Goal: Information Seeking & Learning: Learn about a topic

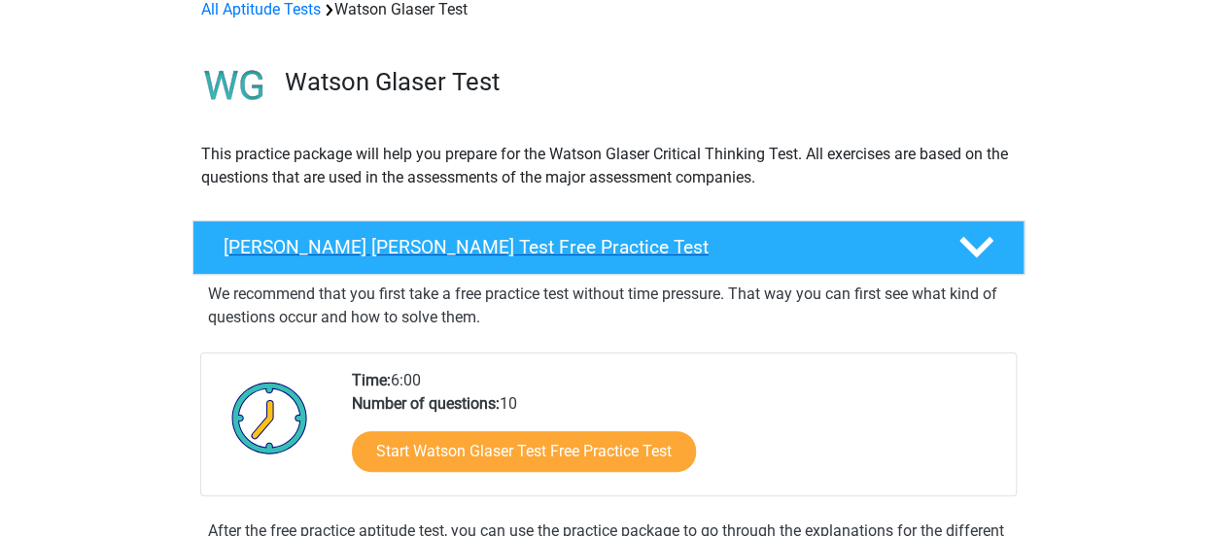
scroll to position [194, 0]
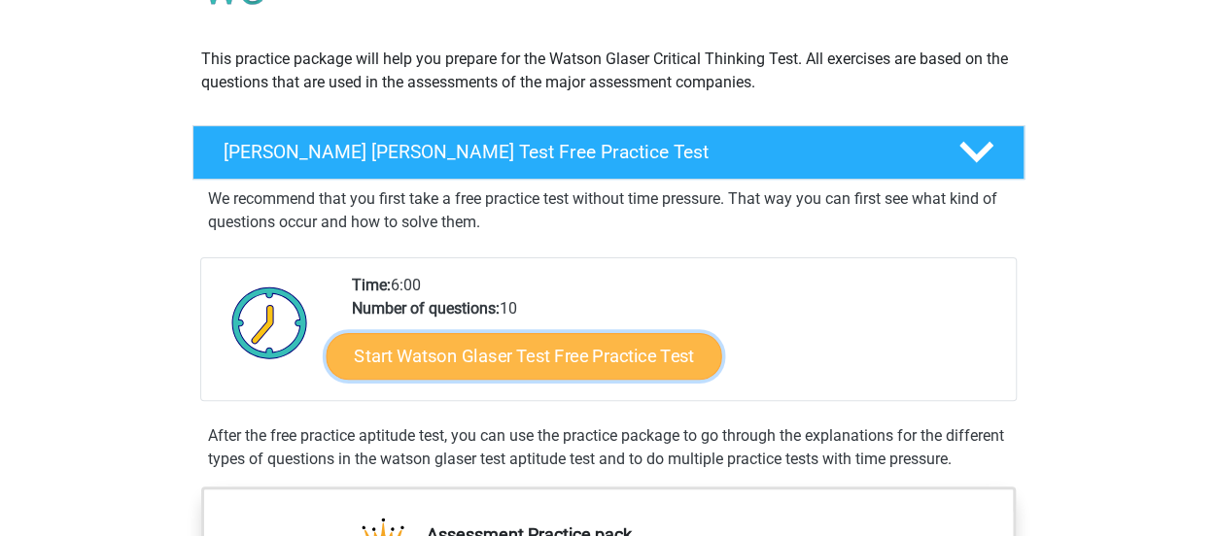
click at [617, 362] on link "Start Watson Glaser Test Free Practice Test" at bounding box center [523, 356] width 395 height 47
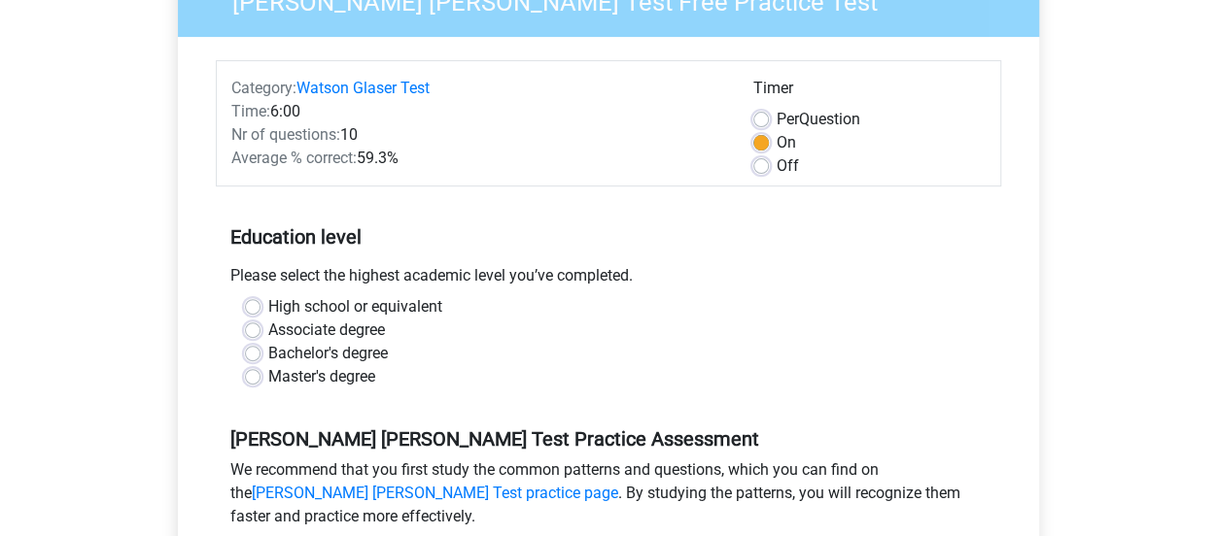
scroll to position [194, 0]
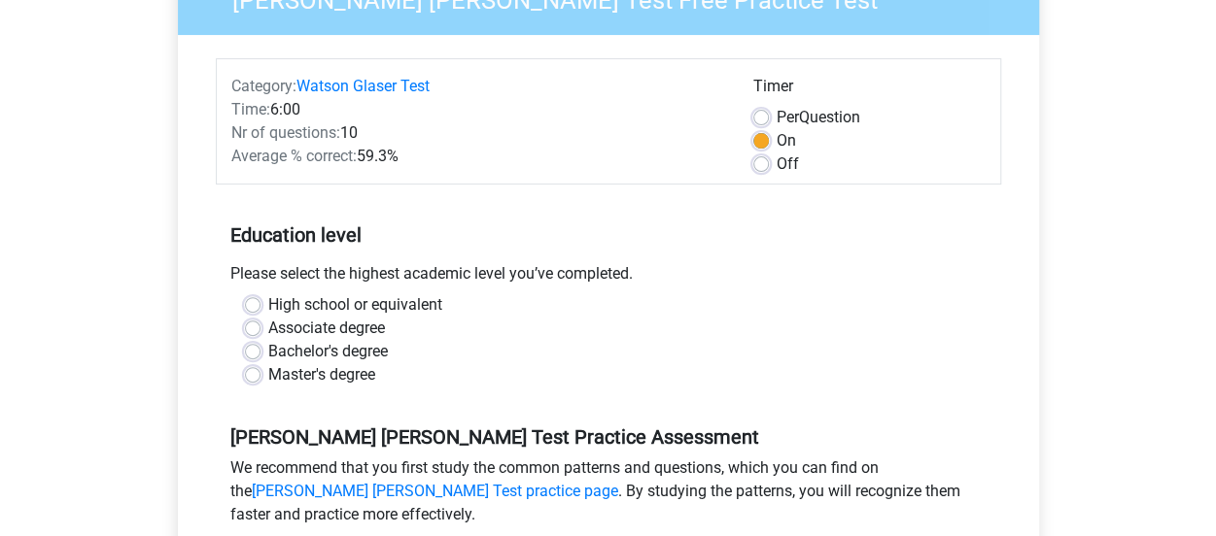
click at [268, 373] on label "Master's degree" at bounding box center [321, 374] width 107 height 23
click at [245, 373] on input "Master's degree" at bounding box center [253, 372] width 16 height 19
radio input "true"
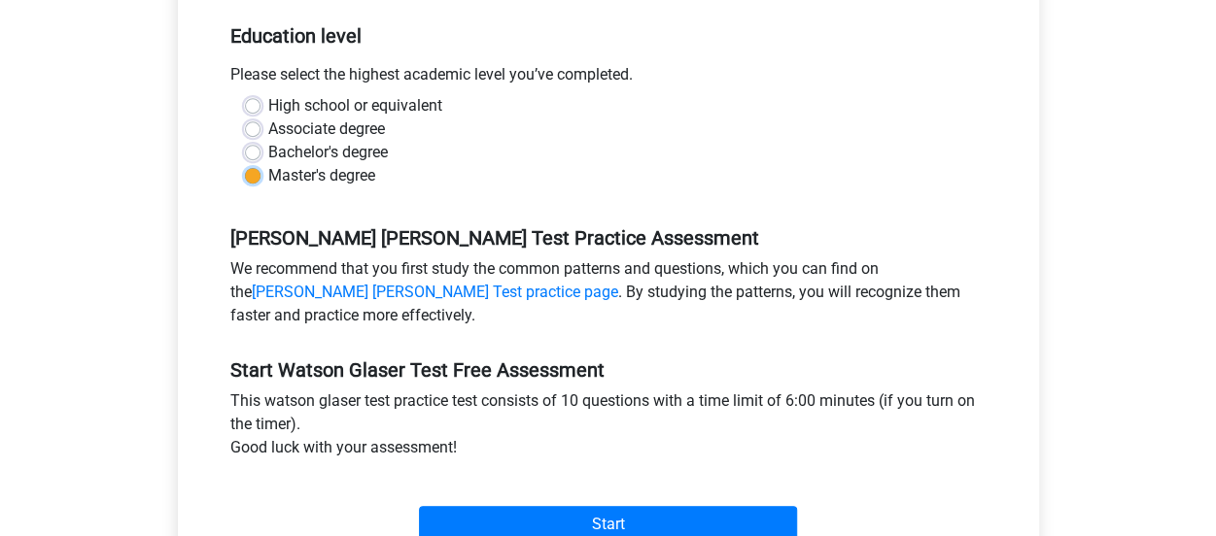
scroll to position [486, 0]
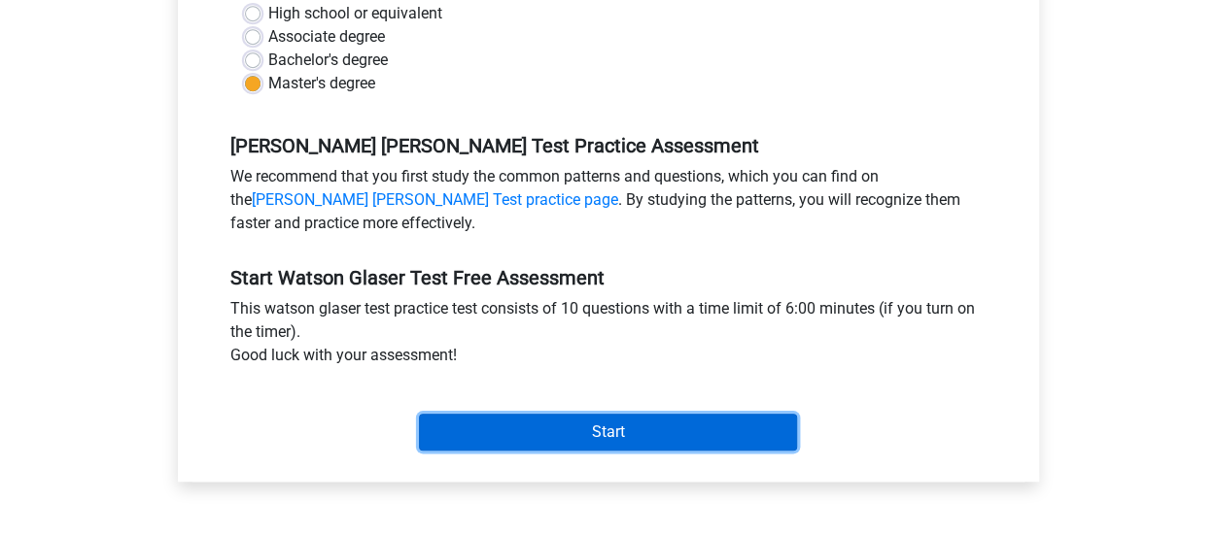
click at [573, 423] on input "Start" at bounding box center [608, 432] width 378 height 37
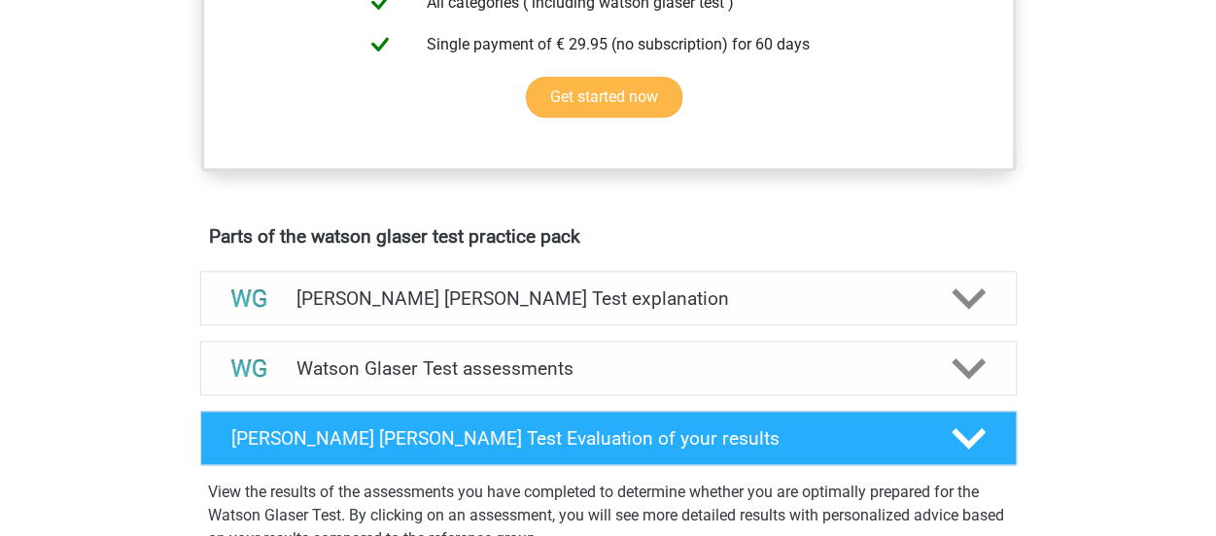
scroll to position [875, 0]
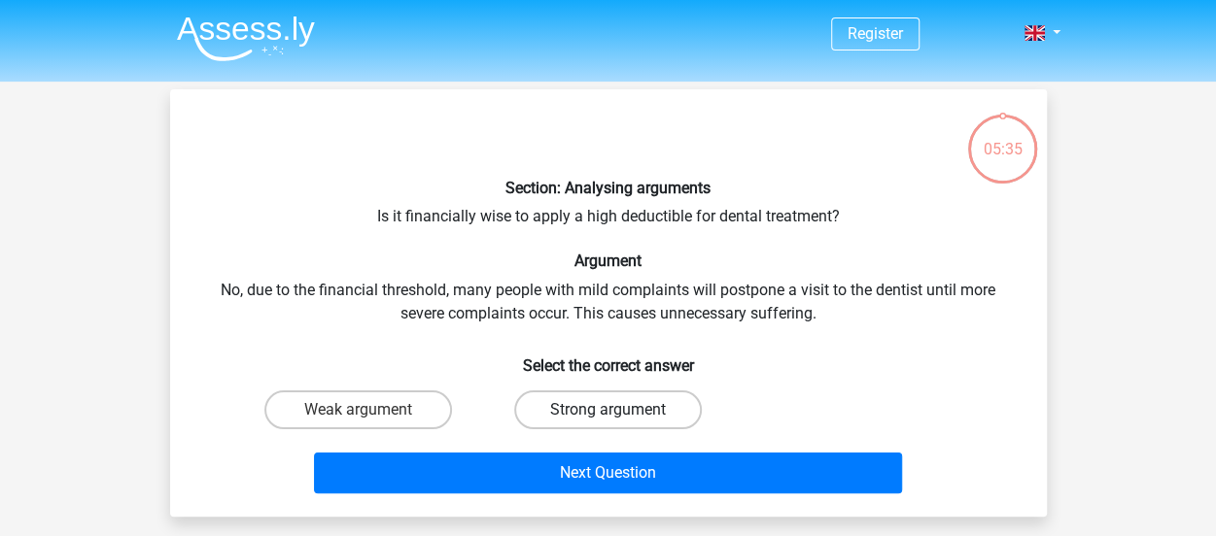
click at [615, 401] on label "Strong argument" at bounding box center [608, 410] width 188 height 39
click at [615, 410] on input "Strong argument" at bounding box center [613, 416] width 13 height 13
radio input "true"
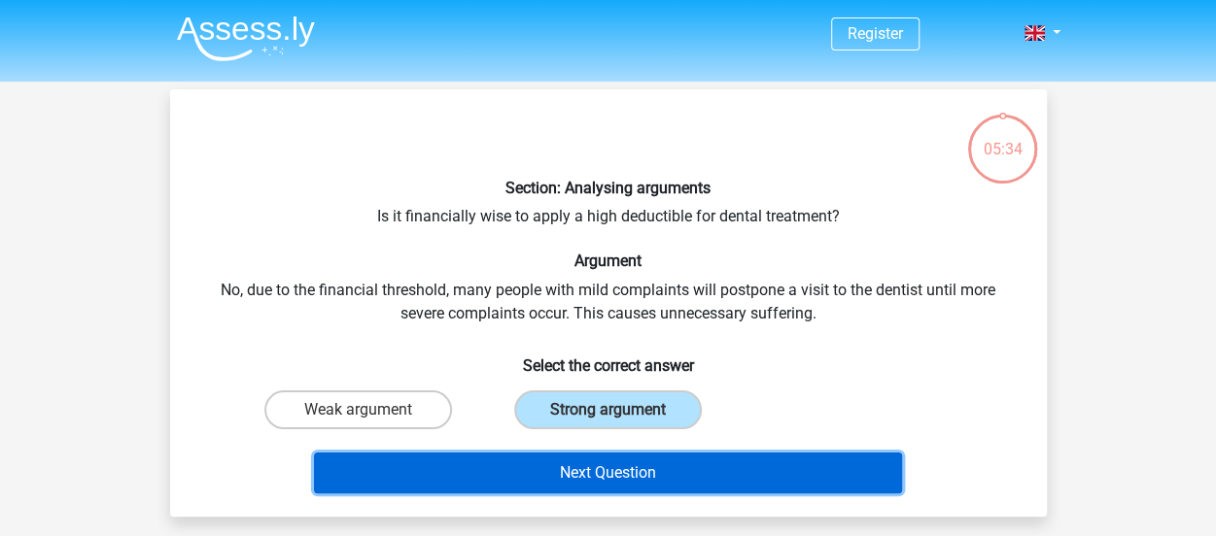
click at [628, 467] on button "Next Question" at bounding box center [608, 473] width 588 height 41
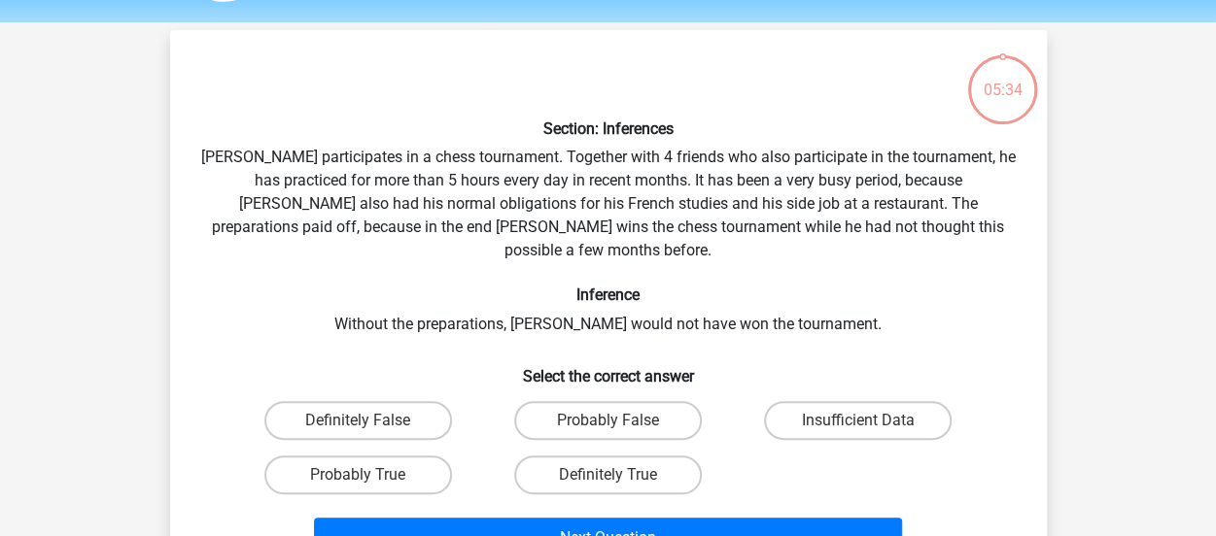
scroll to position [89, 0]
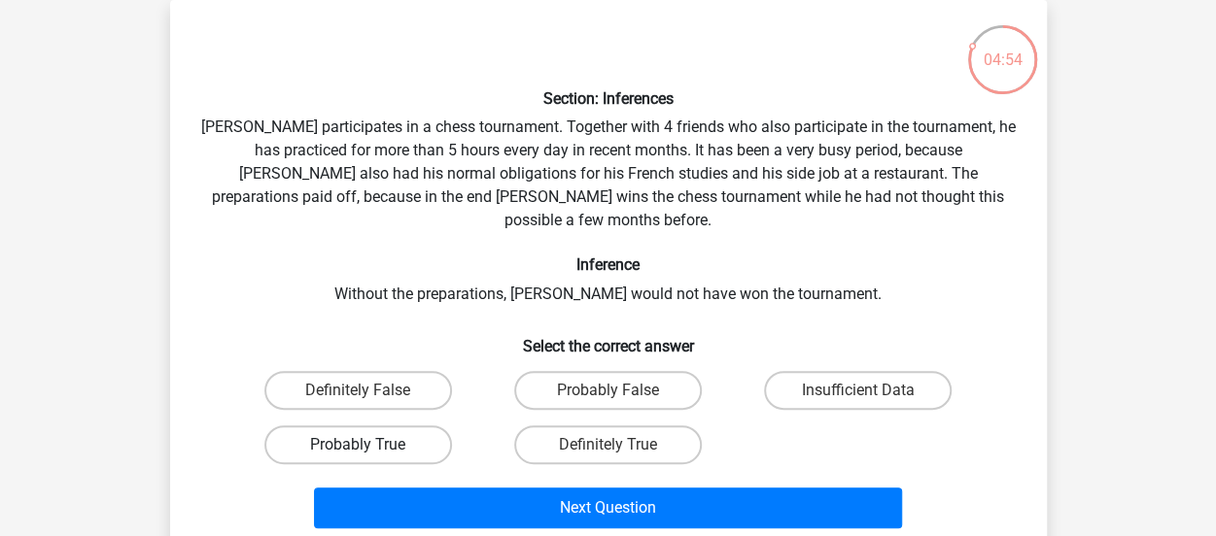
click at [344, 426] on label "Probably True" at bounding box center [358, 445] width 188 height 39
click at [358, 445] on input "Probably True" at bounding box center [364, 451] width 13 height 13
radio input "true"
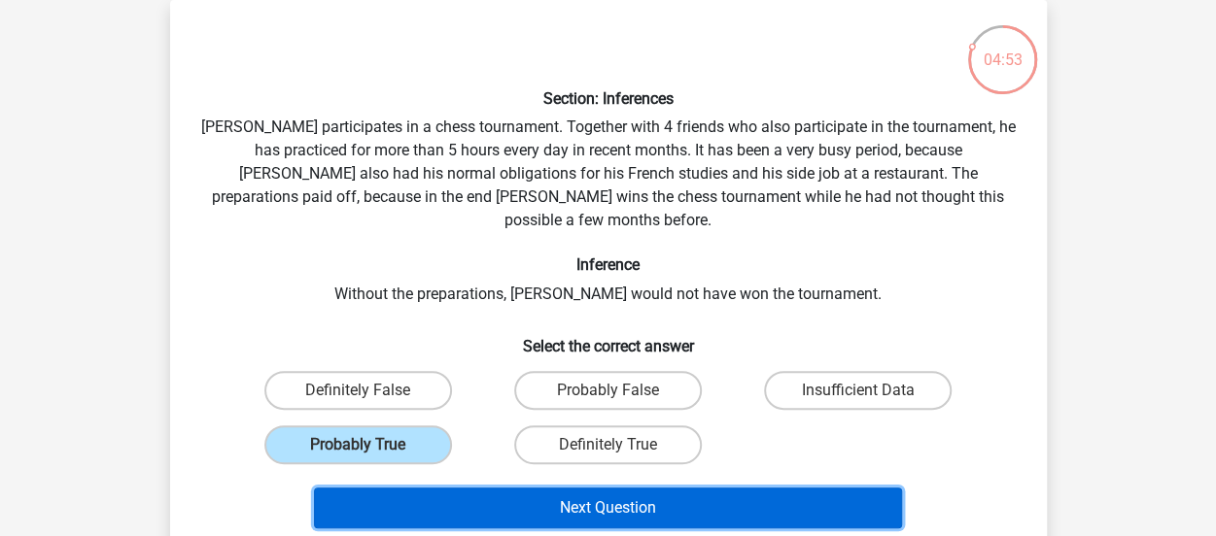
click at [521, 488] on button "Next Question" at bounding box center [608, 508] width 588 height 41
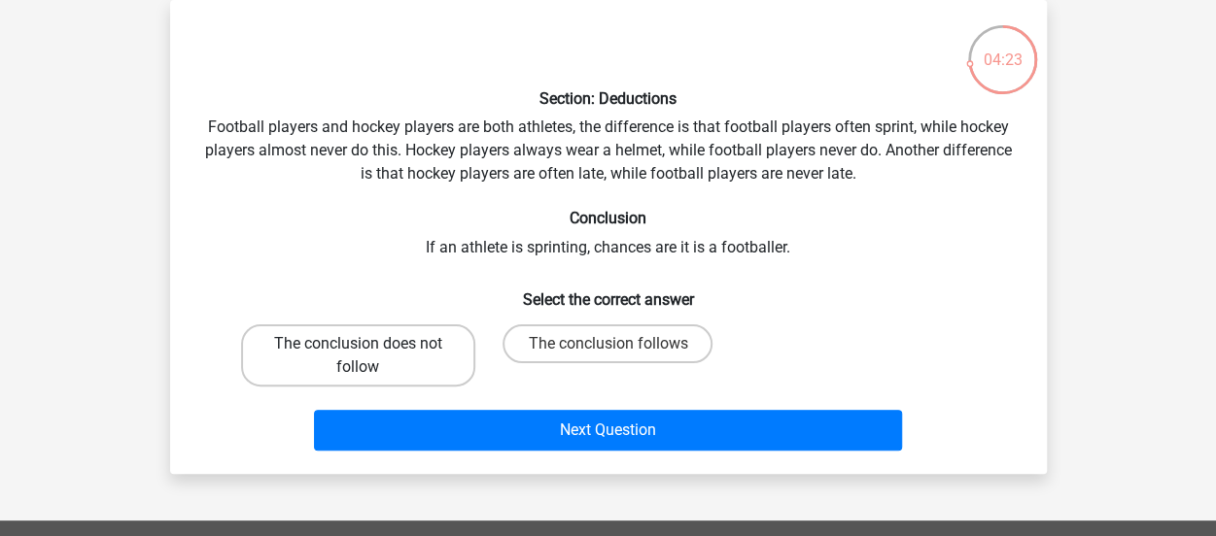
click at [373, 359] on label "The conclusion does not follow" at bounding box center [358, 356] width 234 height 62
click at [370, 357] on input "The conclusion does not follow" at bounding box center [364, 350] width 13 height 13
radio input "true"
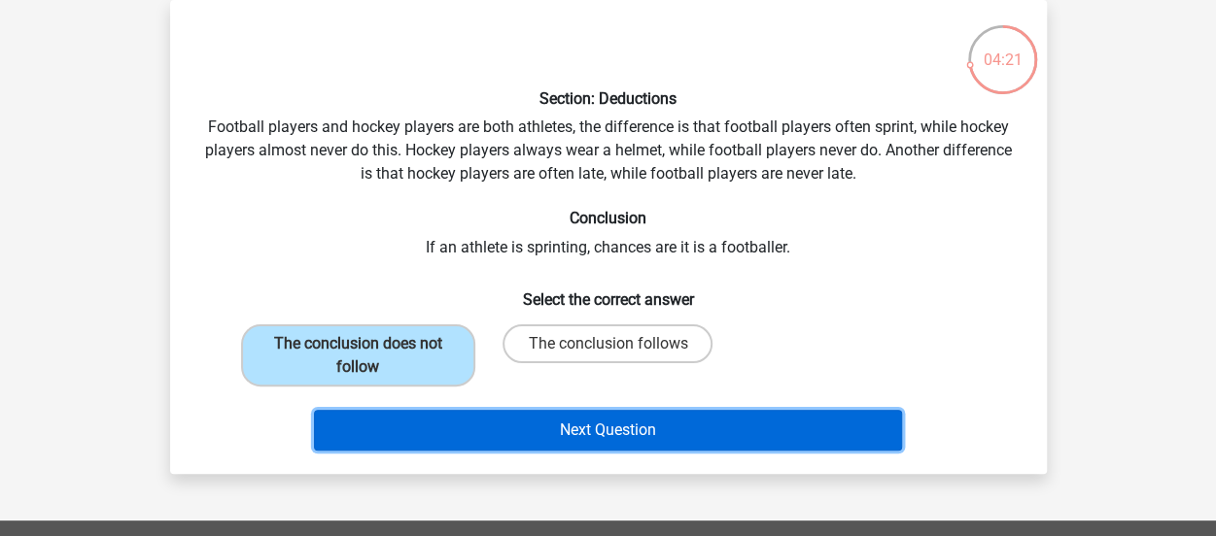
click at [494, 431] on button "Next Question" at bounding box center [608, 430] width 588 height 41
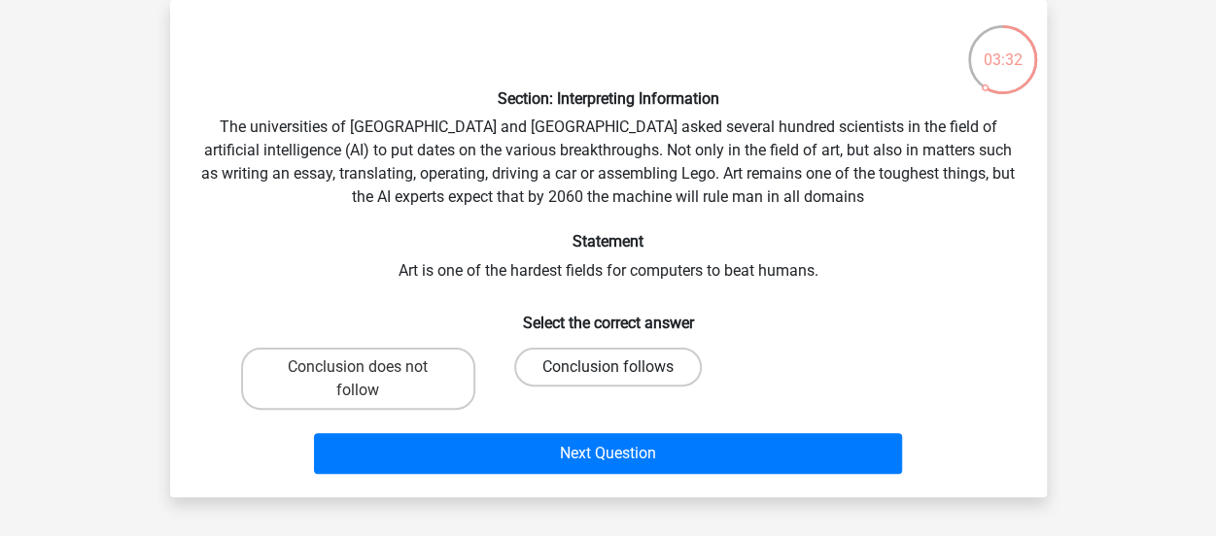
click at [622, 375] on label "Conclusion follows" at bounding box center [608, 367] width 188 height 39
click at [620, 375] on input "Conclusion follows" at bounding box center [613, 373] width 13 height 13
radio input "true"
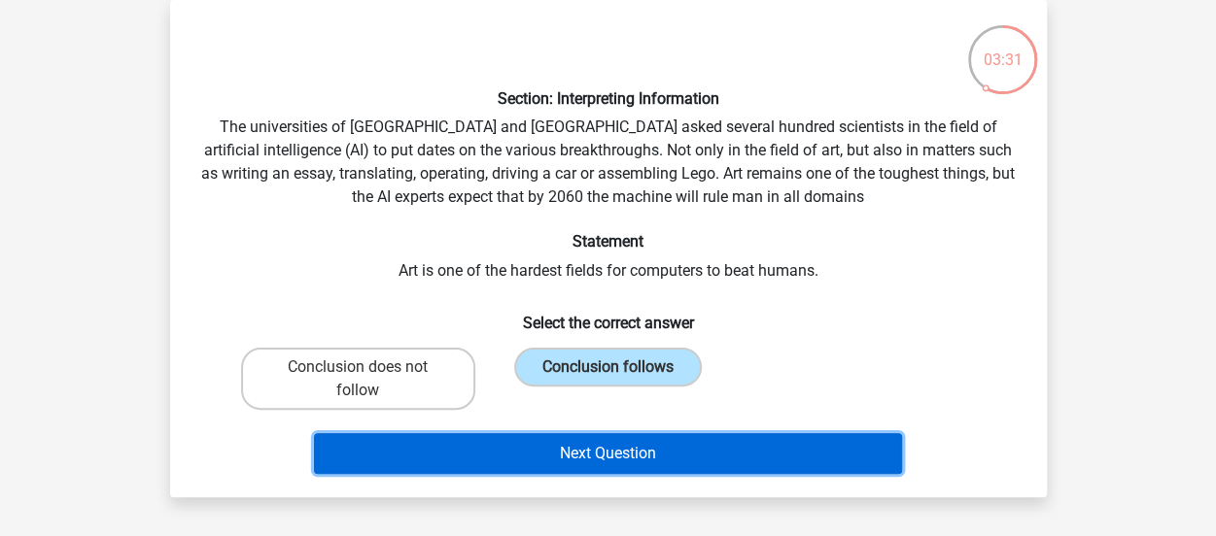
click at [649, 458] on button "Next Question" at bounding box center [608, 453] width 588 height 41
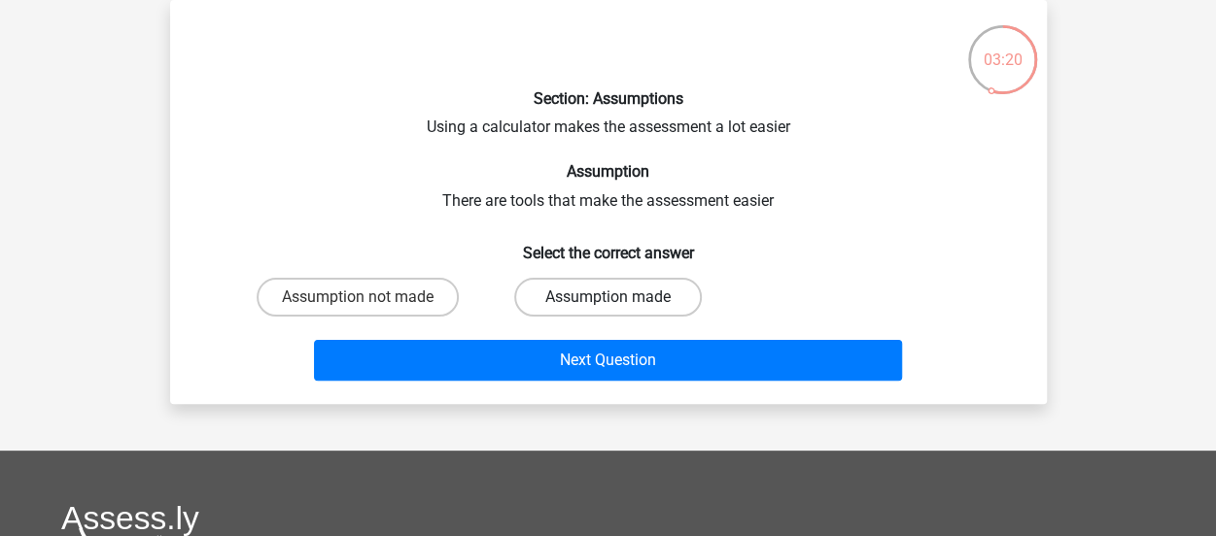
click at [635, 302] on label "Assumption made" at bounding box center [608, 297] width 188 height 39
click at [620, 302] on input "Assumption made" at bounding box center [613, 303] width 13 height 13
radio input "true"
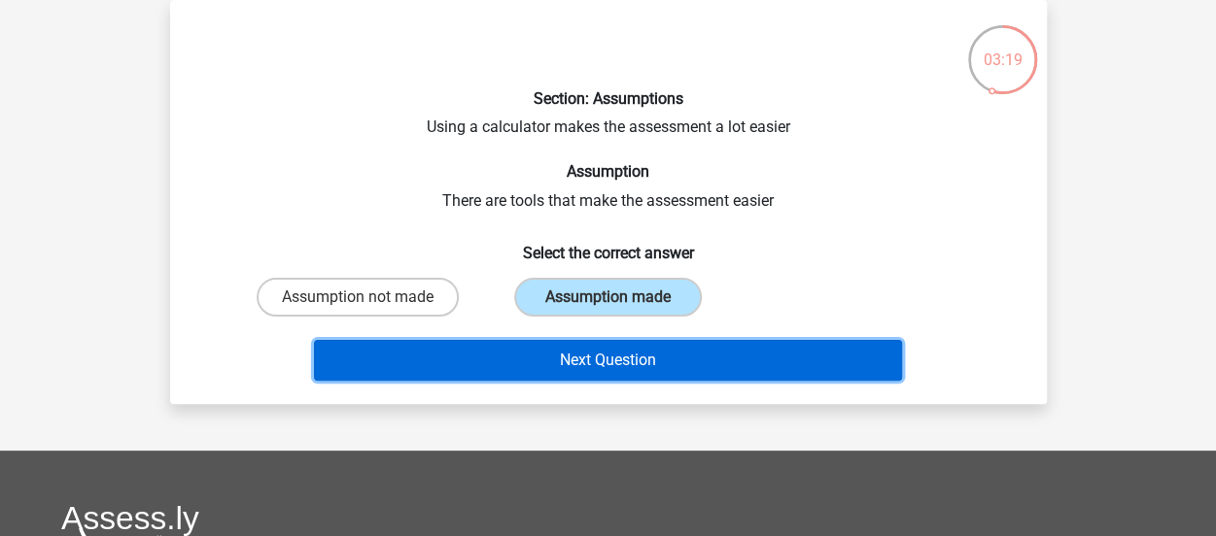
click at [640, 376] on button "Next Question" at bounding box center [608, 360] width 588 height 41
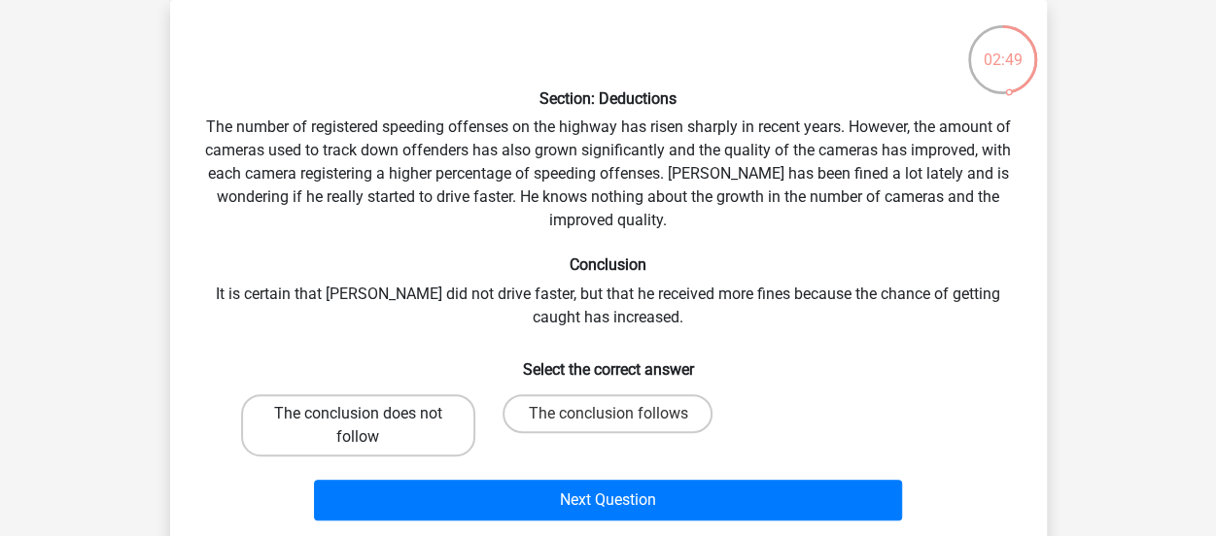
click at [341, 411] on label "The conclusion does not follow" at bounding box center [358, 426] width 234 height 62
click at [358, 414] on input "The conclusion does not follow" at bounding box center [364, 420] width 13 height 13
radio input "true"
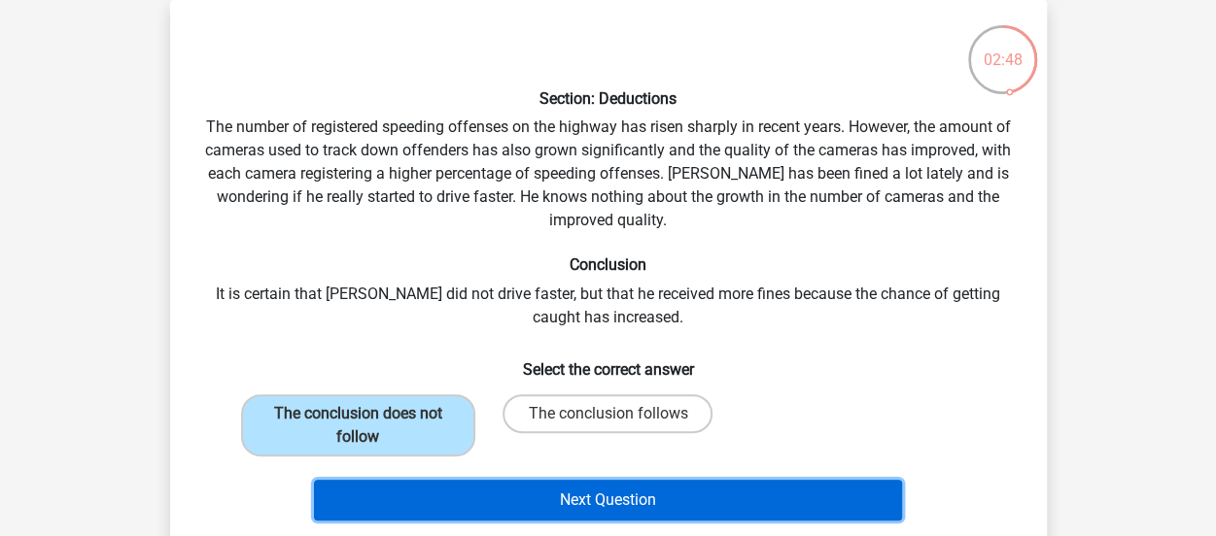
click at [490, 487] on button "Next Question" at bounding box center [608, 500] width 588 height 41
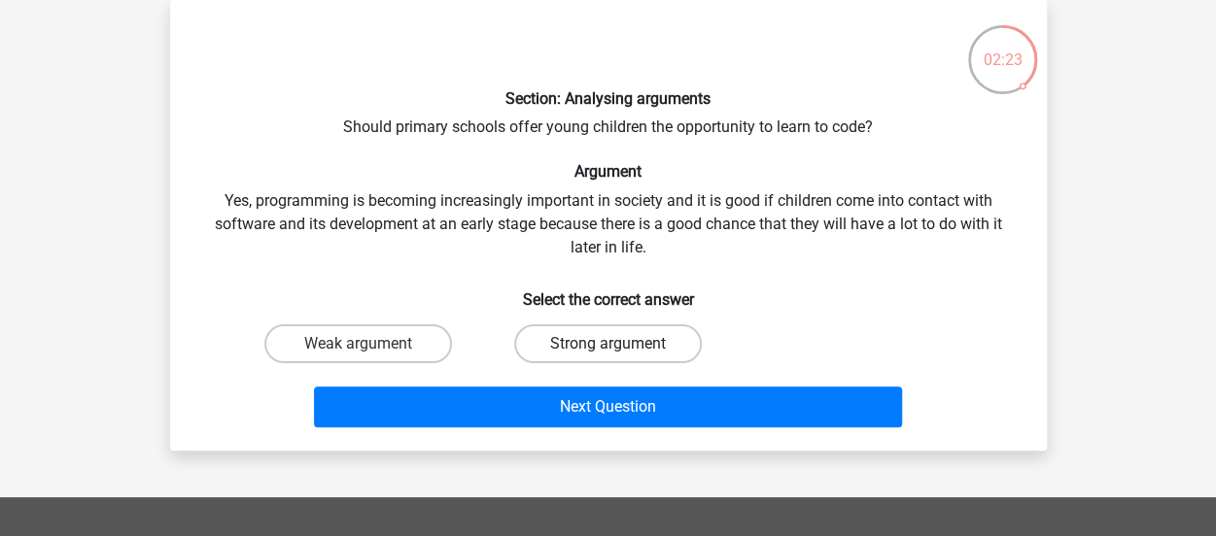
click at [557, 349] on label "Strong argument" at bounding box center [608, 344] width 188 height 39
click at [607, 349] on input "Strong argument" at bounding box center [613, 350] width 13 height 13
radio input "true"
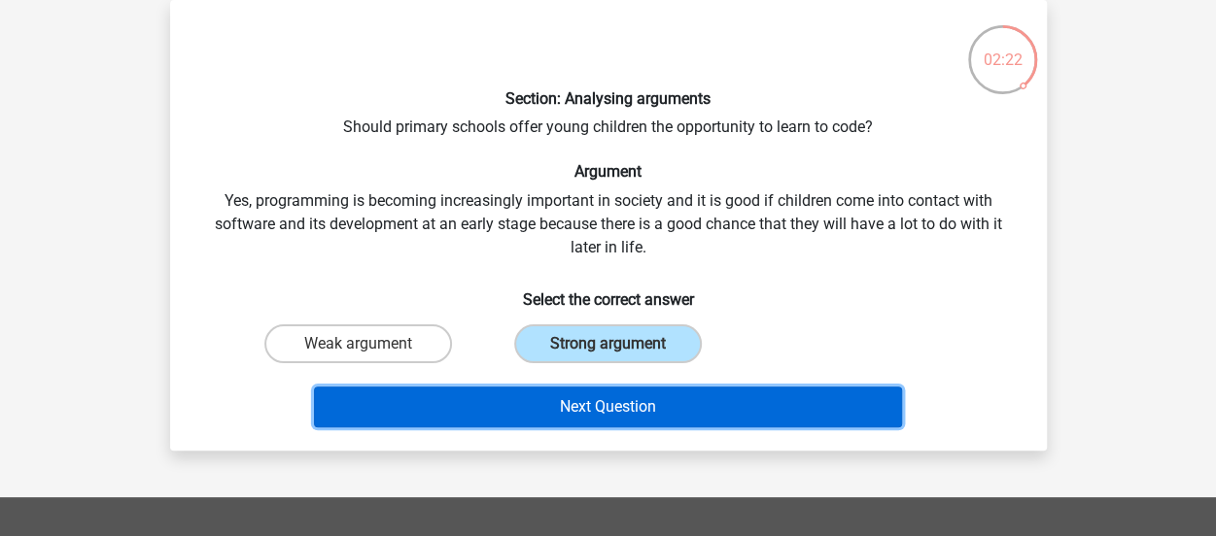
click at [569, 404] on button "Next Question" at bounding box center [608, 407] width 588 height 41
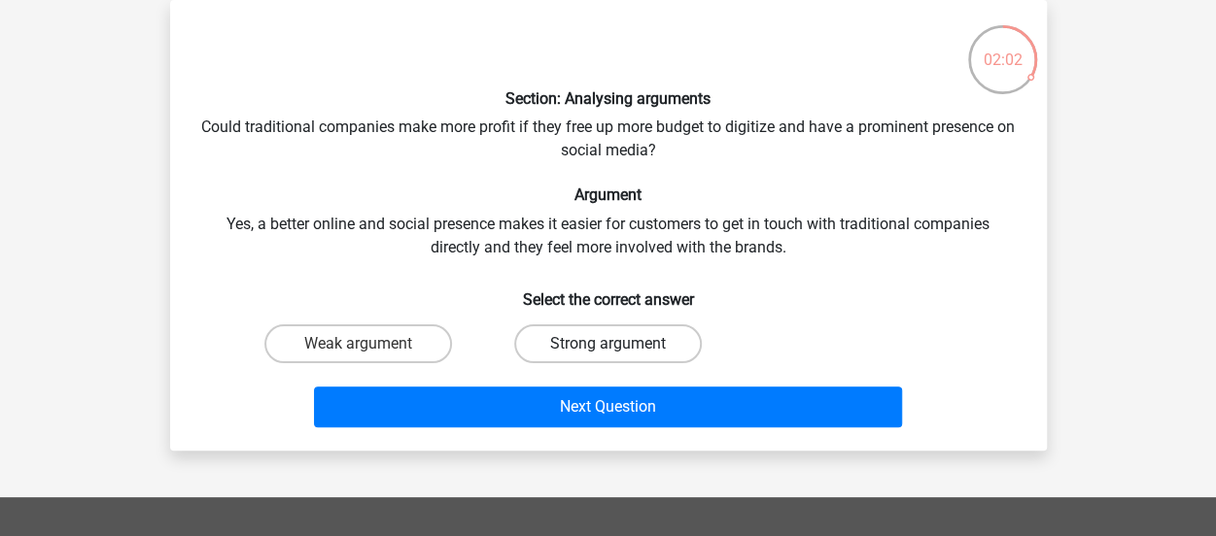
click at [559, 355] on label "Strong argument" at bounding box center [608, 344] width 188 height 39
click at [607, 355] on input "Strong argument" at bounding box center [613, 350] width 13 height 13
radio input "true"
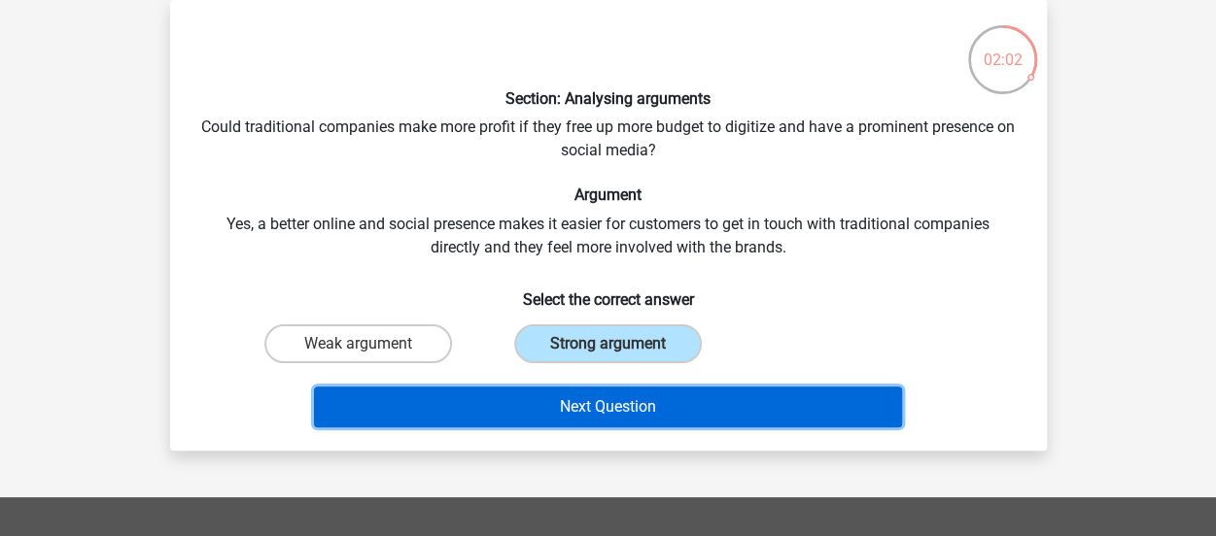
click at [568, 413] on button "Next Question" at bounding box center [608, 407] width 588 height 41
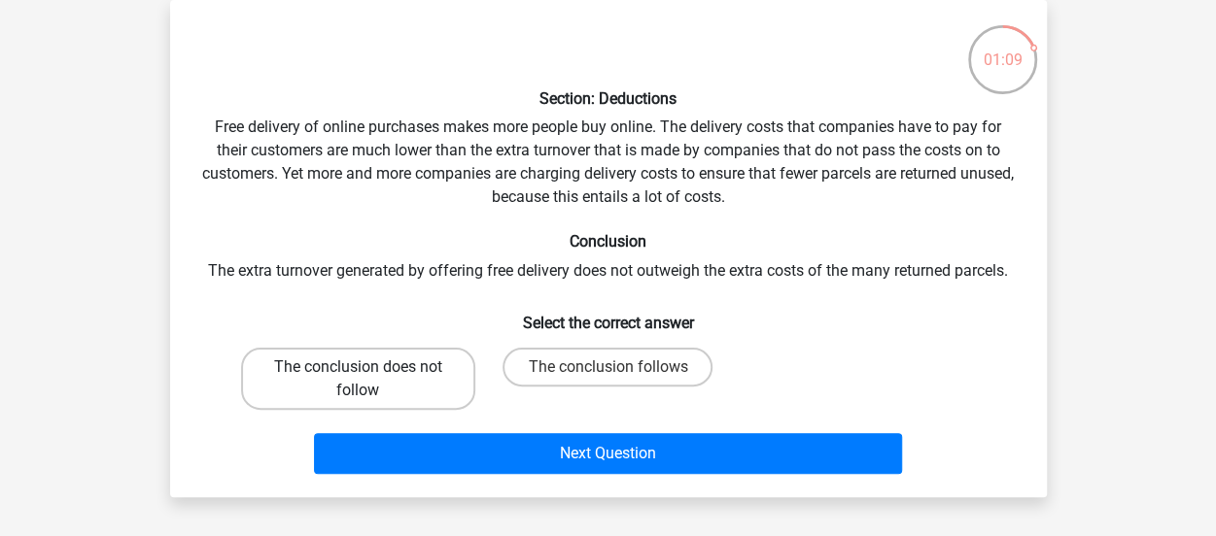
click at [356, 370] on label "The conclusion does not follow" at bounding box center [358, 379] width 234 height 62
click at [358, 370] on input "The conclusion does not follow" at bounding box center [364, 373] width 13 height 13
radio input "true"
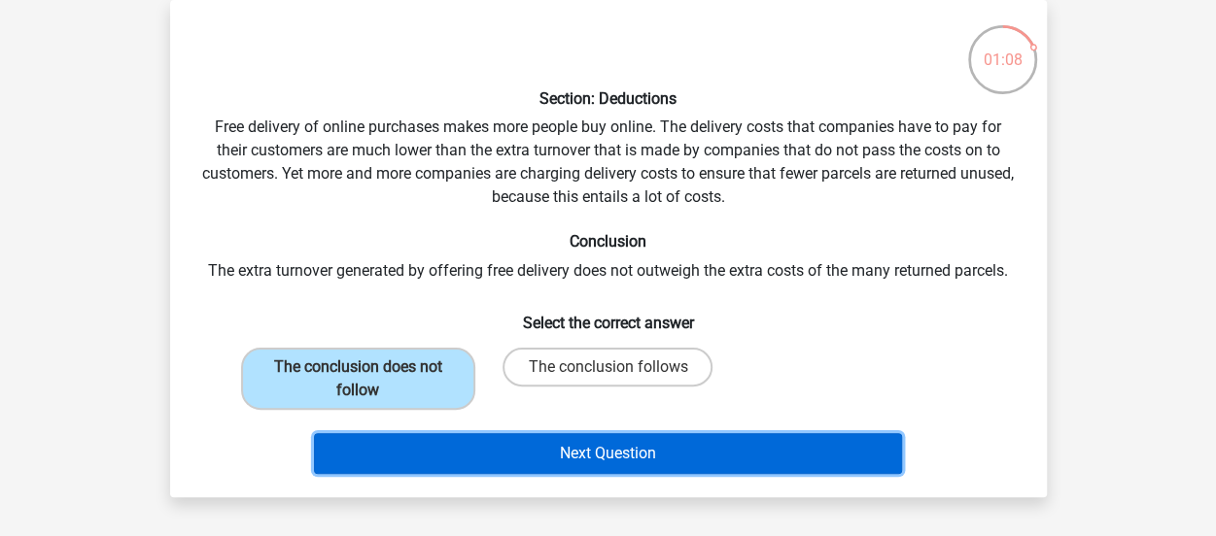
click at [471, 463] on button "Next Question" at bounding box center [608, 453] width 588 height 41
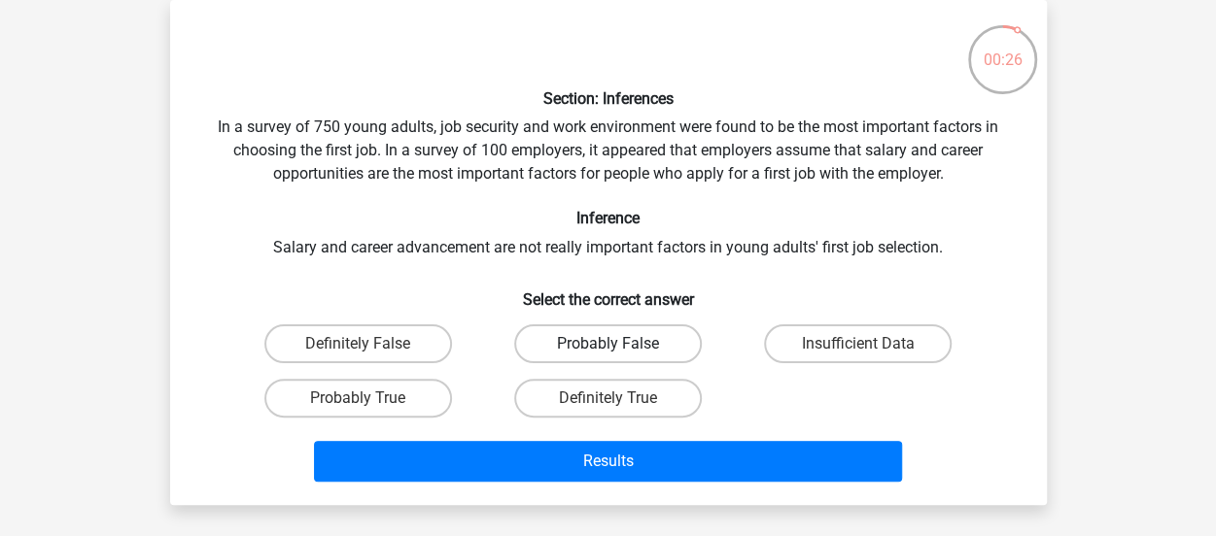
click at [606, 337] on label "Probably False" at bounding box center [608, 344] width 188 height 39
click at [607, 344] on input "Probably False" at bounding box center [613, 350] width 13 height 13
radio input "true"
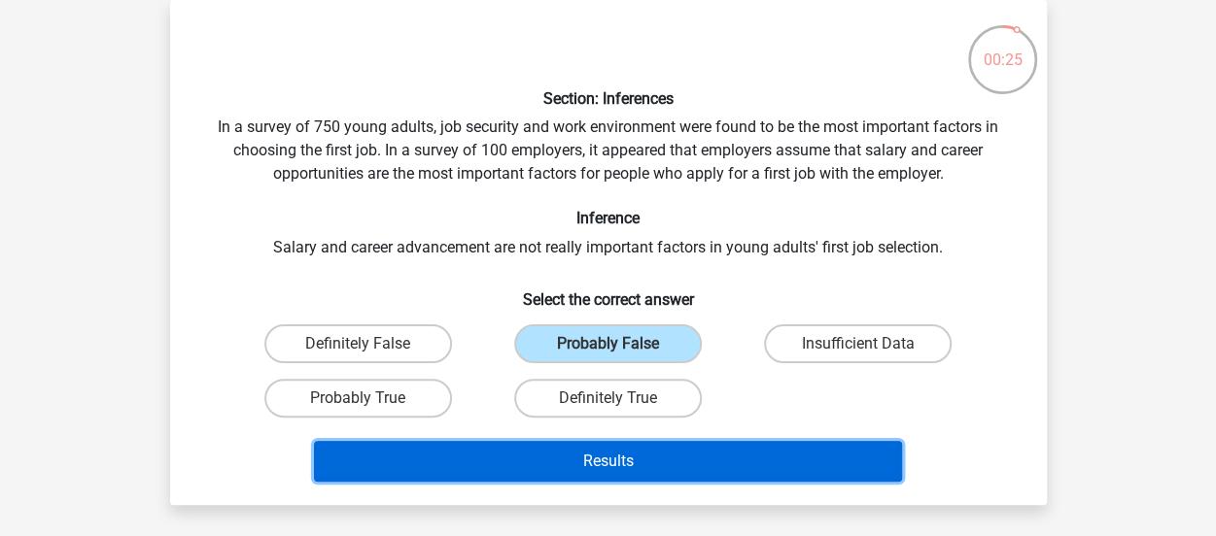
click at [621, 448] on button "Results" at bounding box center [608, 461] width 588 height 41
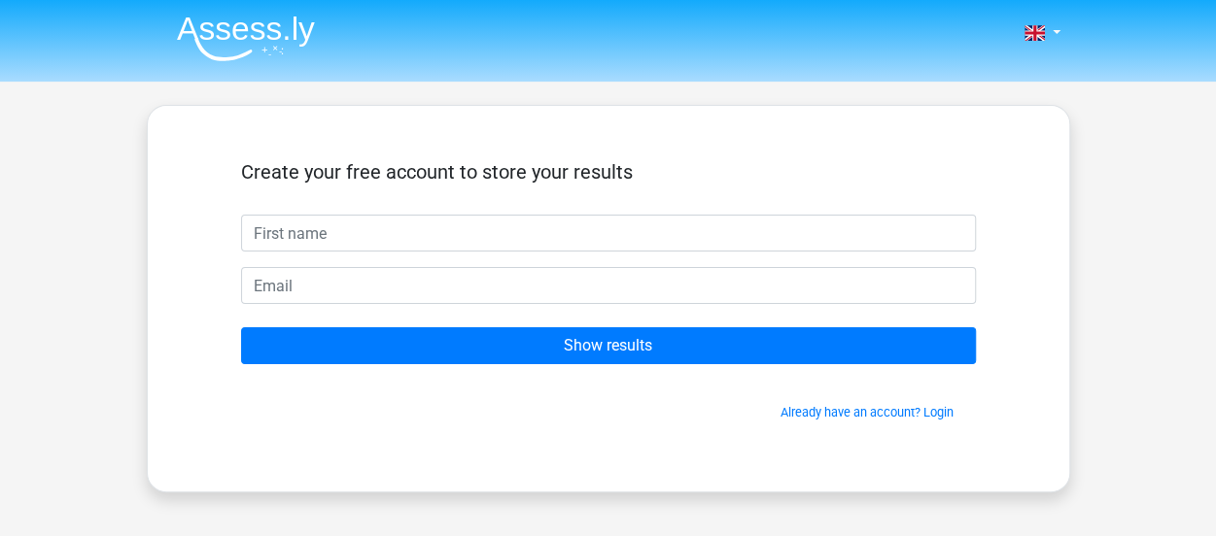
click at [595, 218] on input "text" at bounding box center [608, 233] width 735 height 37
type input "[PERSON_NAME]"
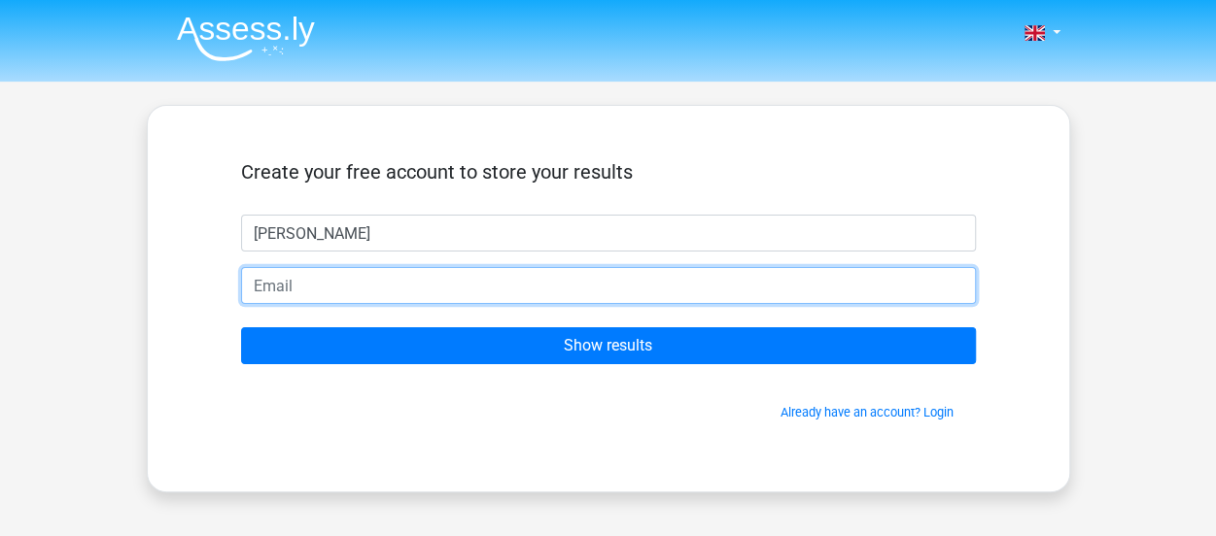
click at [404, 287] on input "email" at bounding box center [608, 285] width 735 height 37
type input "[PERSON_NAME][EMAIL_ADDRESS][DOMAIN_NAME]"
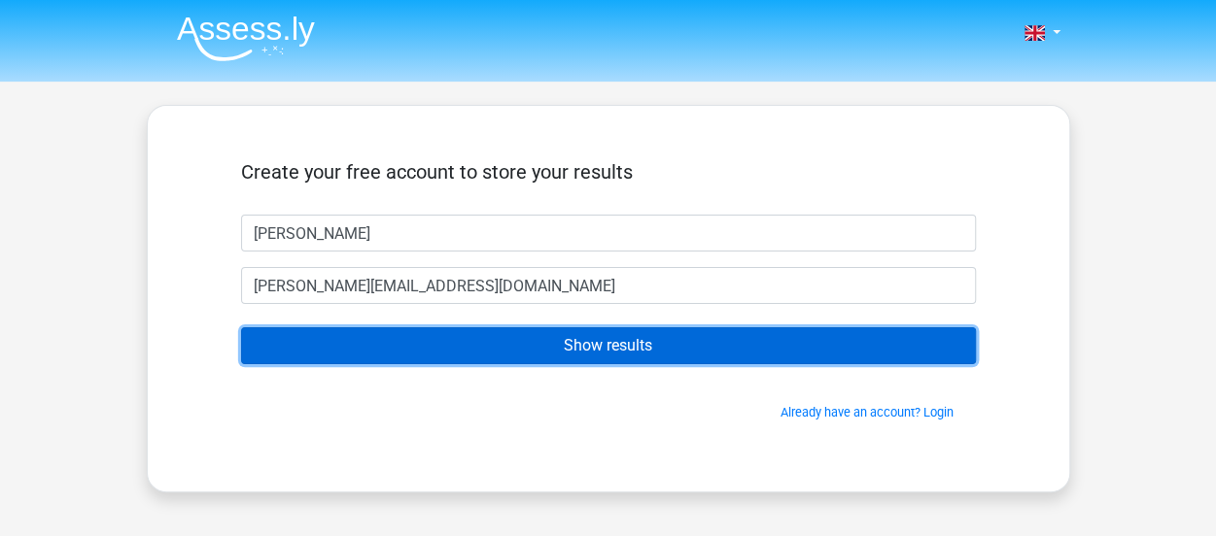
click at [521, 352] on input "Show results" at bounding box center [608, 345] width 735 height 37
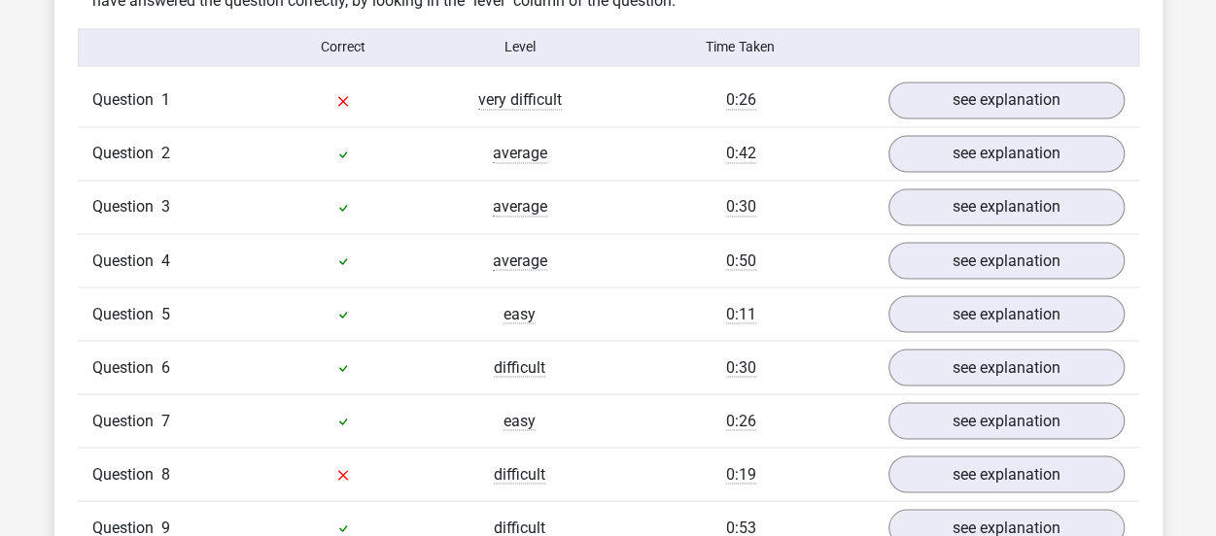
scroll to position [1458, 0]
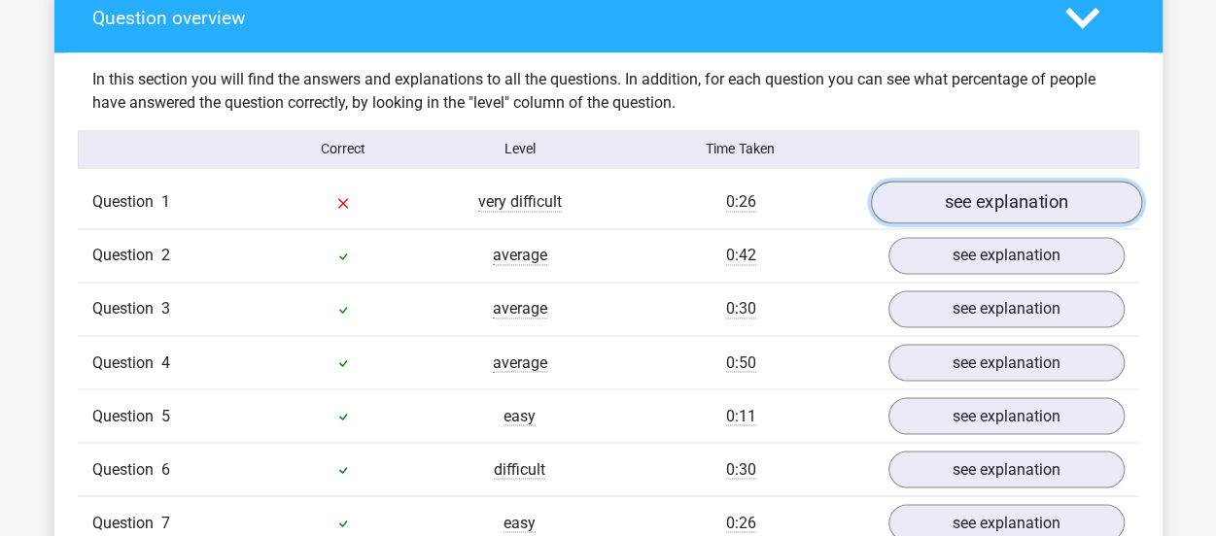
click at [1008, 203] on link "see explanation" at bounding box center [1005, 202] width 271 height 43
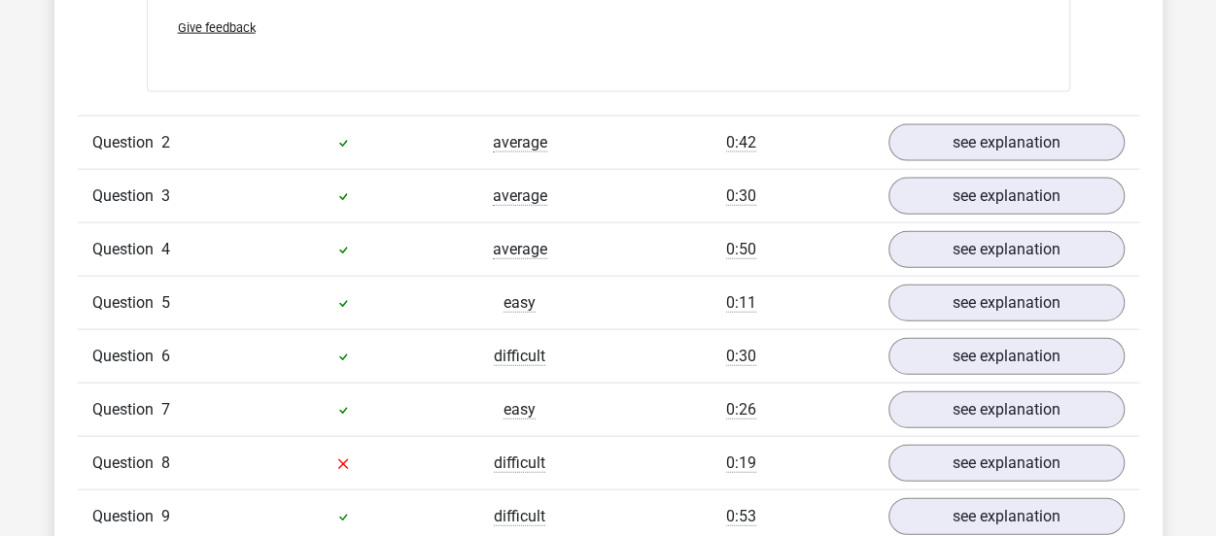
scroll to position [2138, 0]
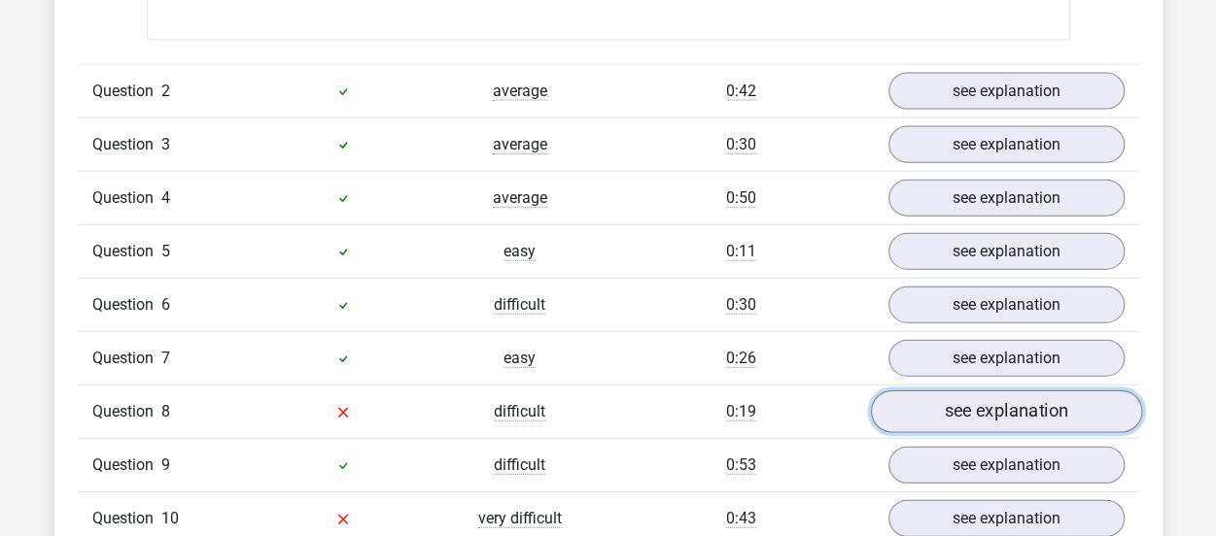
click at [991, 413] on link "see explanation" at bounding box center [1005, 412] width 271 height 43
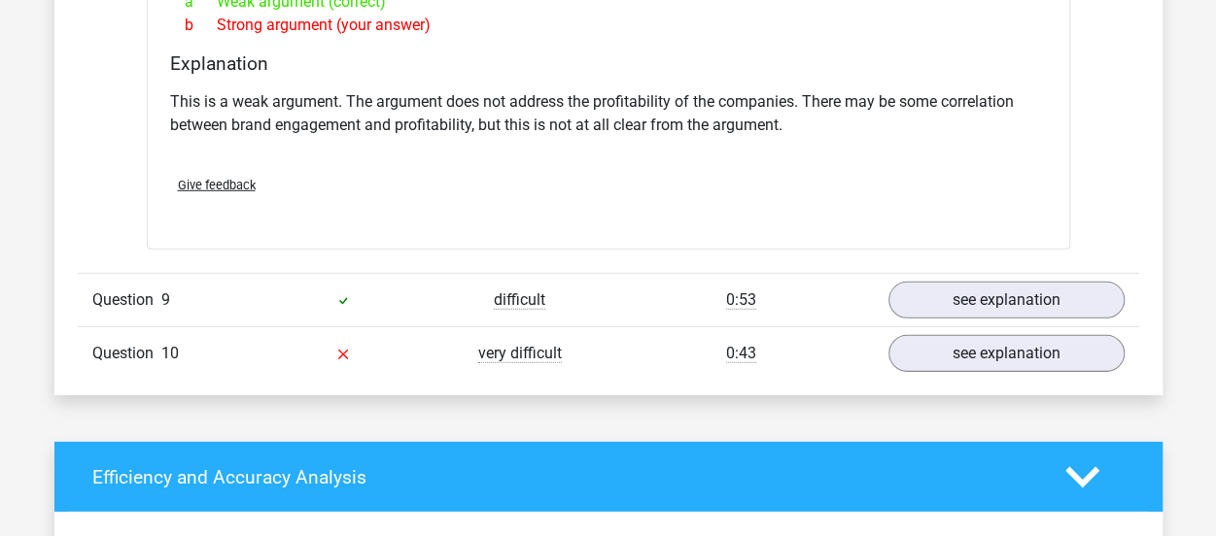
scroll to position [2915, 0]
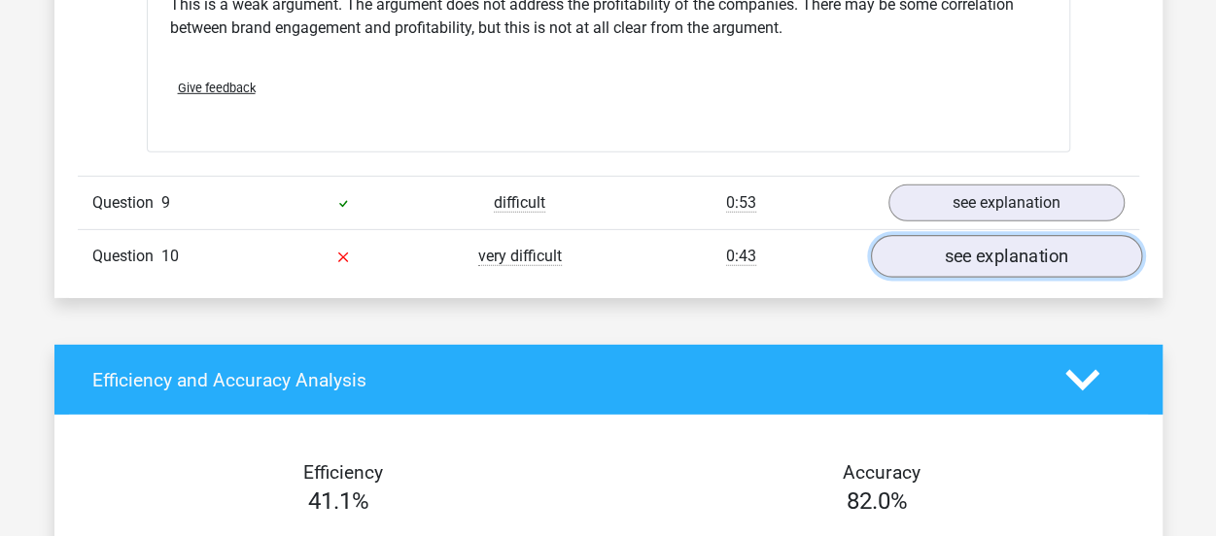
click at [1020, 260] on link "see explanation" at bounding box center [1005, 257] width 271 height 43
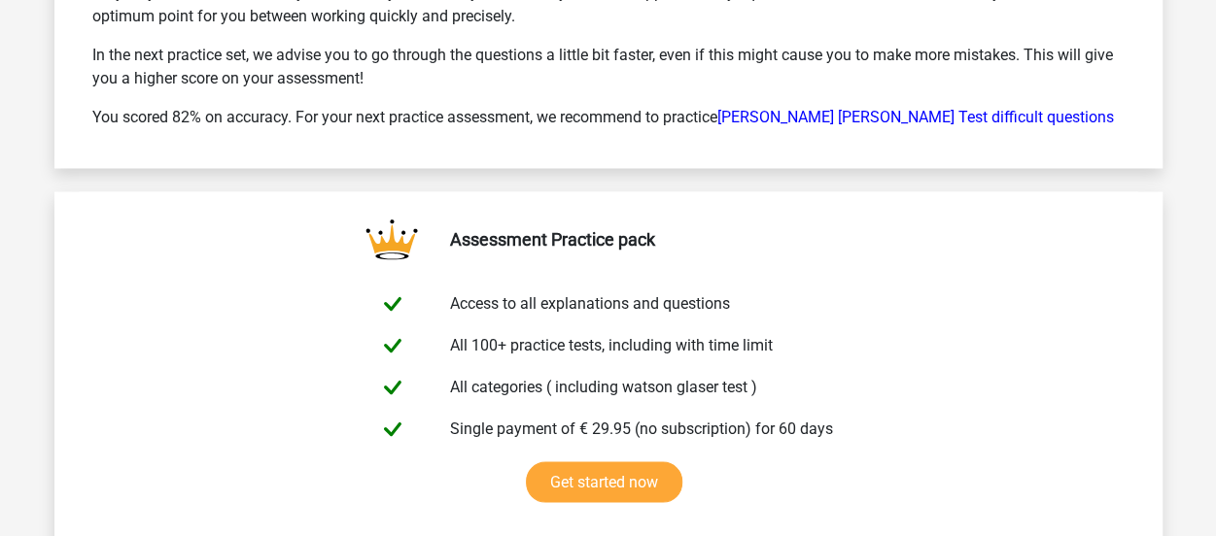
scroll to position [5247, 0]
